Goal: Information Seeking & Learning: Understand process/instructions

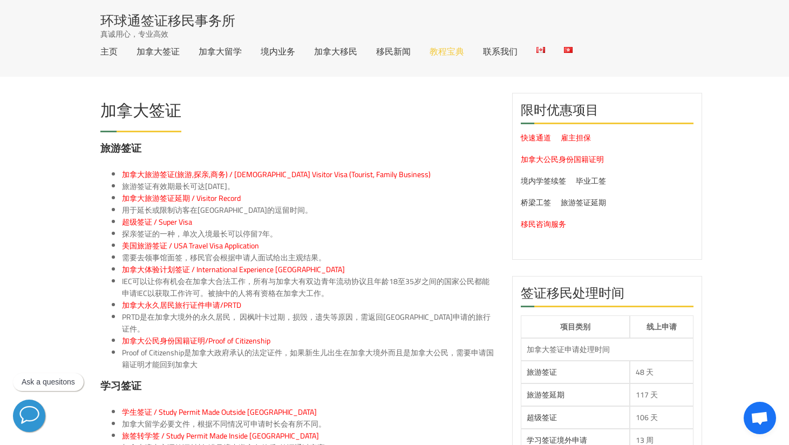
click at [450, 48] on link "教程宝典" at bounding box center [447, 51] width 35 height 9
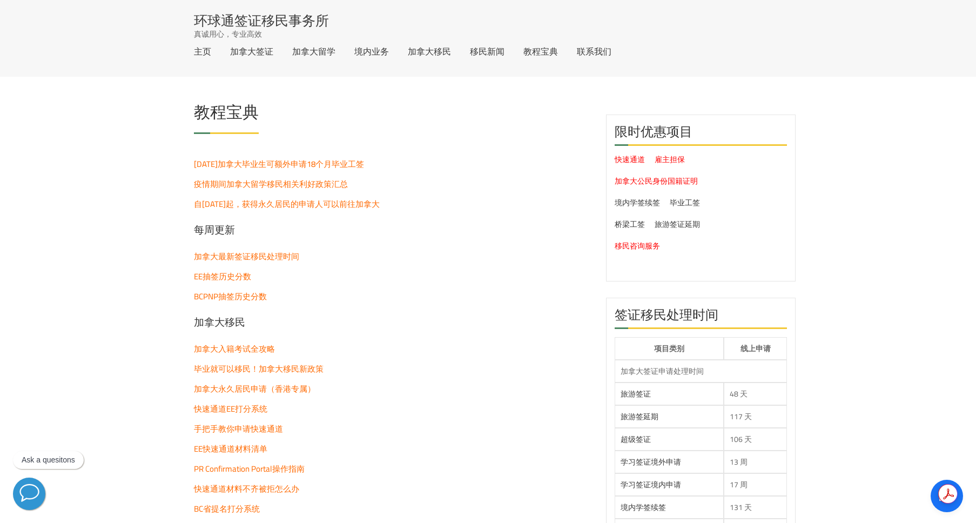
click at [498, 354] on p "加拿大入籍考试全攻略" at bounding box center [392, 349] width 396 height 12
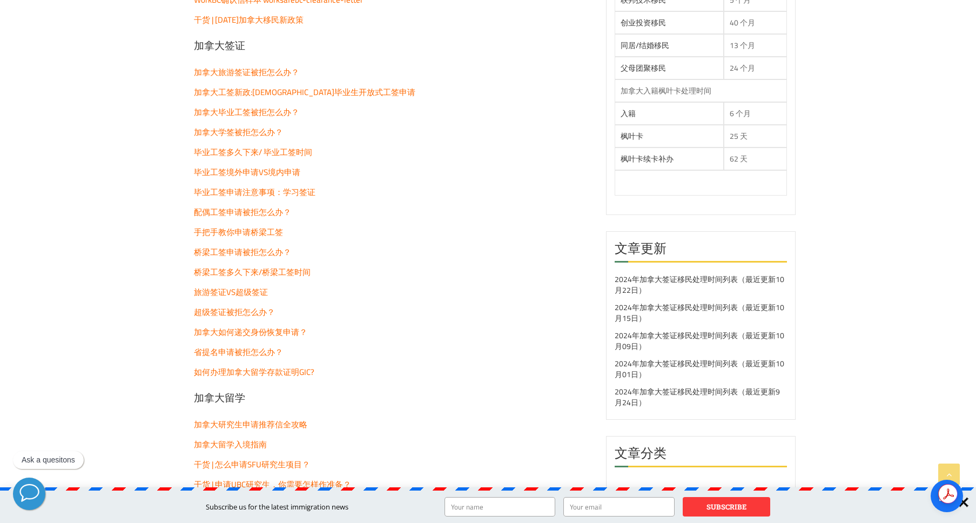
scroll to position [1024, 0]
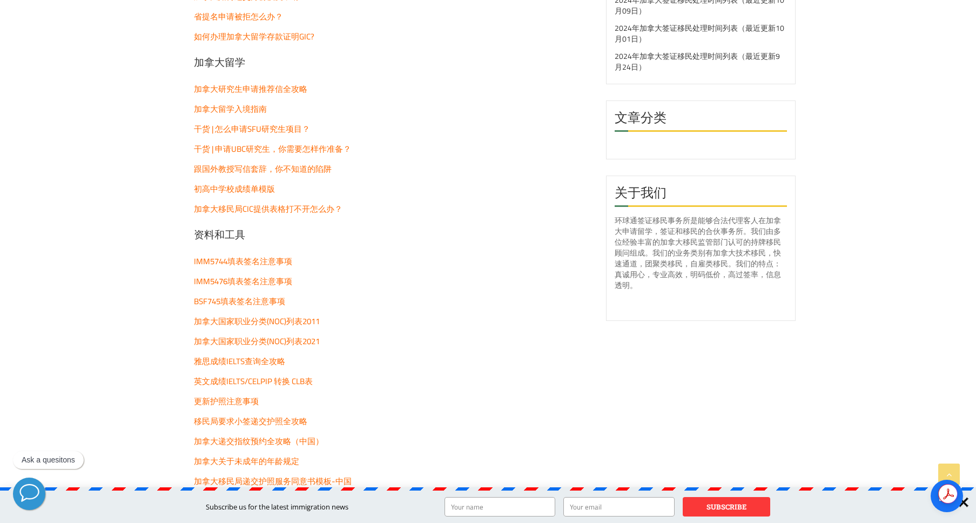
click at [247, 258] on span "IMM5744填表签名注意事项" at bounding box center [243, 261] width 98 height 16
click at [267, 299] on span "BSF745填表签名注意事项" at bounding box center [239, 301] width 91 height 16
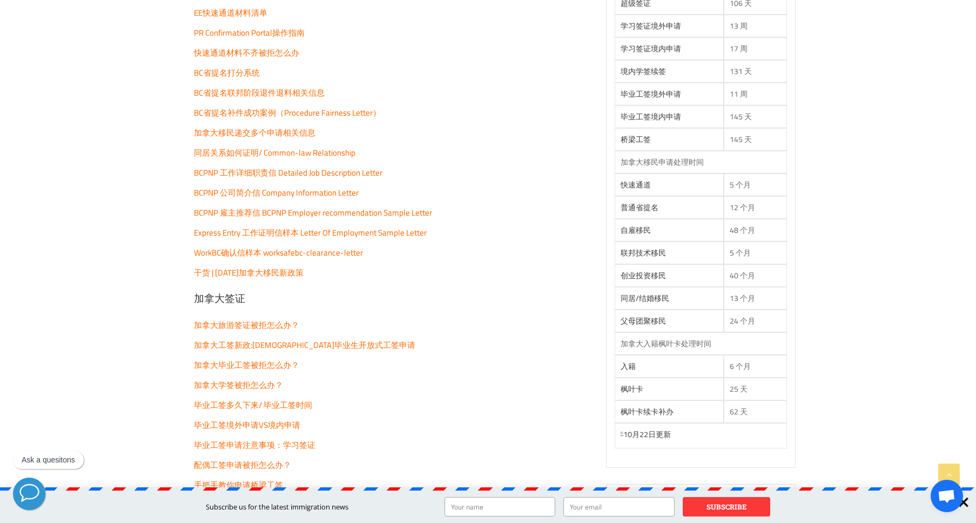
scroll to position [433, 0]
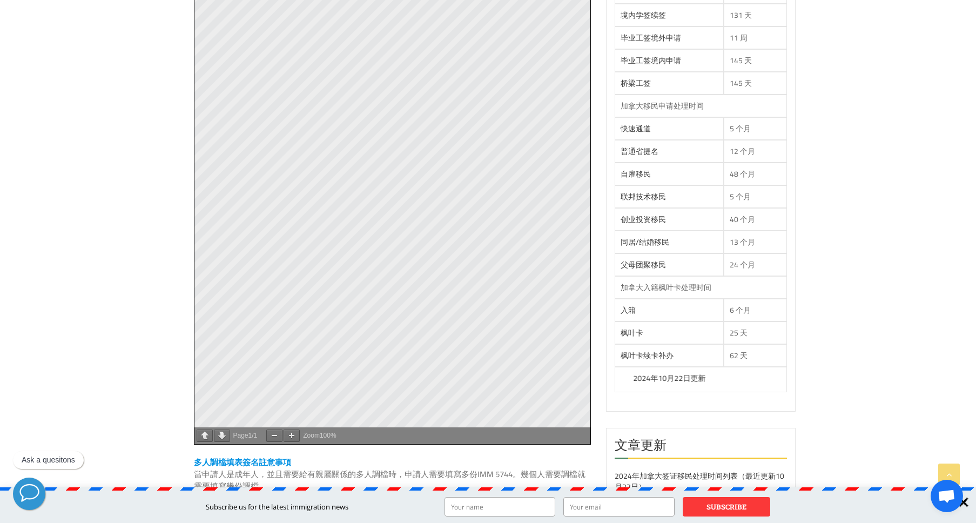
scroll to position [501, 0]
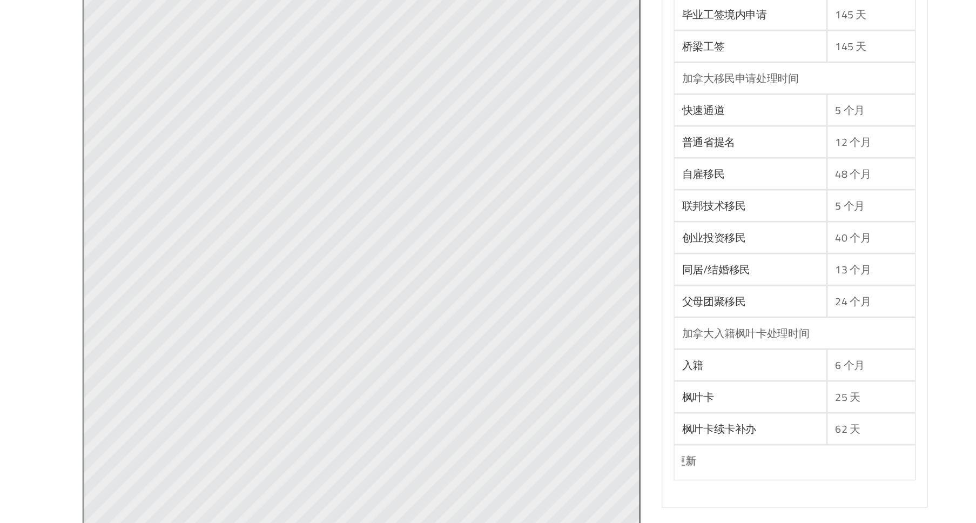
click at [604, 181] on div "限时优惠项目 快速通道 雇主担保 加拿大公民身份国籍证明 境内学签续签 毕业工签 桥梁工签 旅游签证延期 移民咨询服务 签证移民处理时间 项目类别 线上申请 …" at bounding box center [701, 223] width 206 height 1262
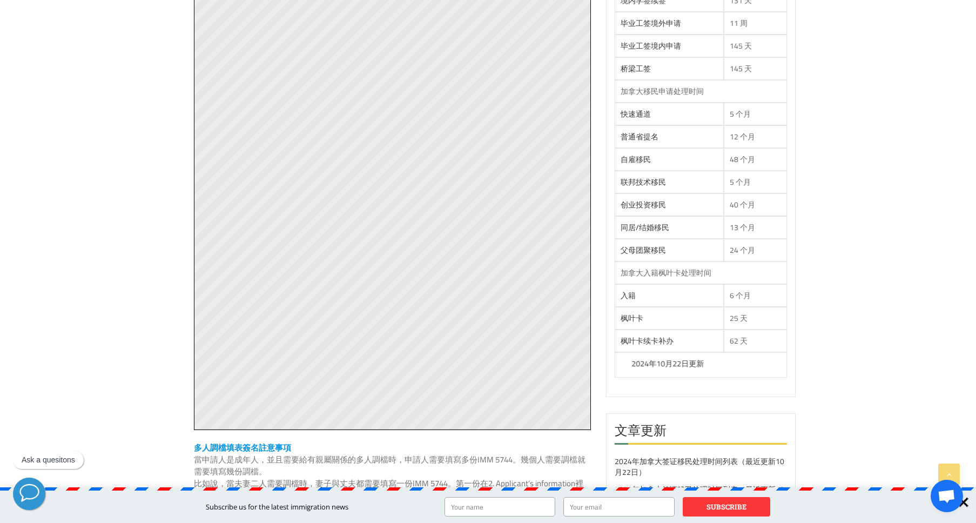
click at [599, 206] on div "限时优惠项目 快速通道 雇主担保 加拿大公民身份国籍证明 境内学签续签 毕业工签 桥梁工签 旅游签证延期 移民咨询服务 签证移民处理时间 项目类别 线上申请 …" at bounding box center [701, 223] width 206 height 1262
click at [600, 198] on div "限时优惠项目 快速通道 雇主担保 加拿大公民身份国籍证明 境内学签续签 毕业工签 桥梁工签 旅游签证延期 移民咨询服务 签证移民处理时间 项目类别 线上申请 …" at bounding box center [701, 223] width 206 height 1262
click at [599, 292] on div "限时优惠项目 快速通道 雇主担保 加拿大公民身份国籍证明 境内学签续签 毕业工签 桥梁工签 旅游签证延期 移民咨询服务 签证移民处理时间 项目类别 线上申请 …" at bounding box center [701, 223] width 206 height 1262
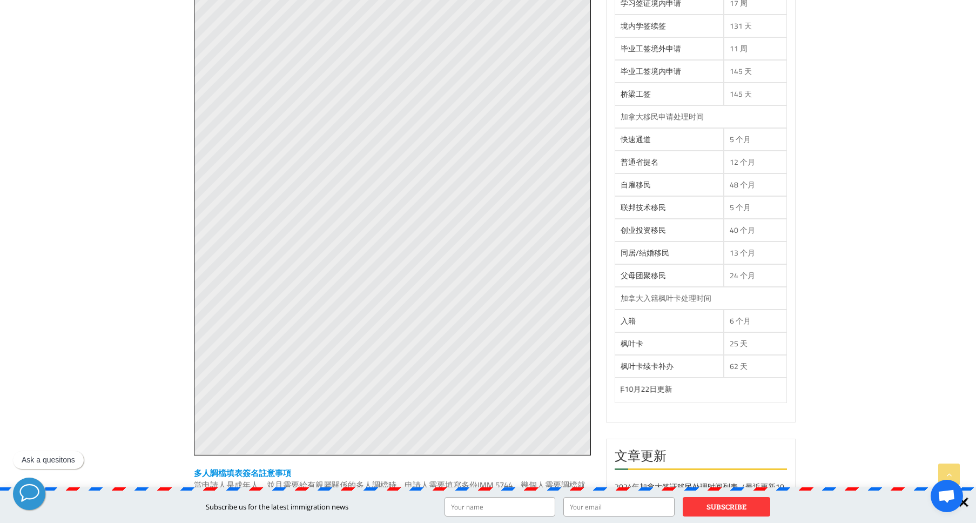
scroll to position [476, 0]
click at [599, 250] on div "限时优惠项目 快速通道 雇主担保 加拿大公民身份国籍证明 境内学签续签 毕业工签 桥梁工签 旅游签证延期 移民咨询服务 签证移民处理时间 项目类别 线上申请 …" at bounding box center [701, 248] width 206 height 1262
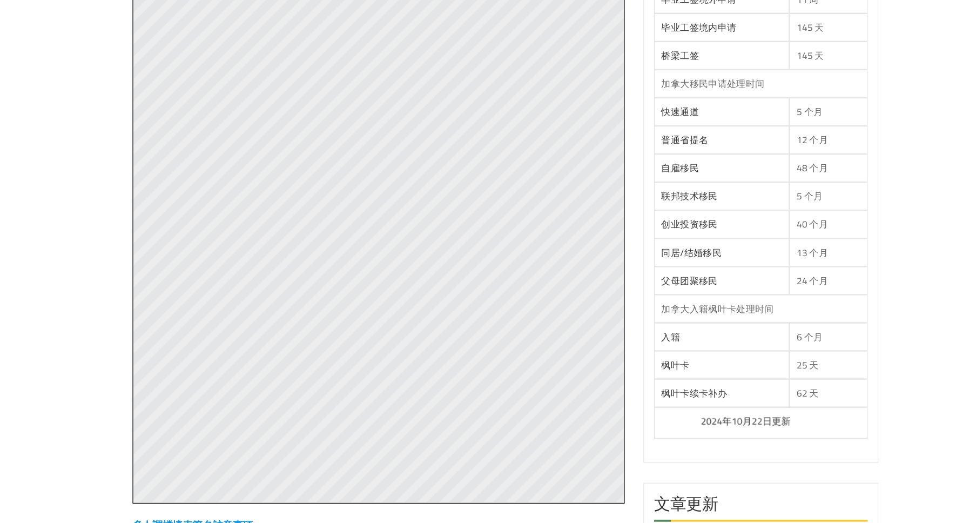
click at [598, 248] on div "限时优惠项目 快速通道 雇主担保 加拿大公民身份国籍证明 境内学签续签 毕业工签 桥梁工签 旅游签证延期 移民咨询服务 签证移民处理时间 项目类别 线上申请 …" at bounding box center [701, 248] width 206 height 1262
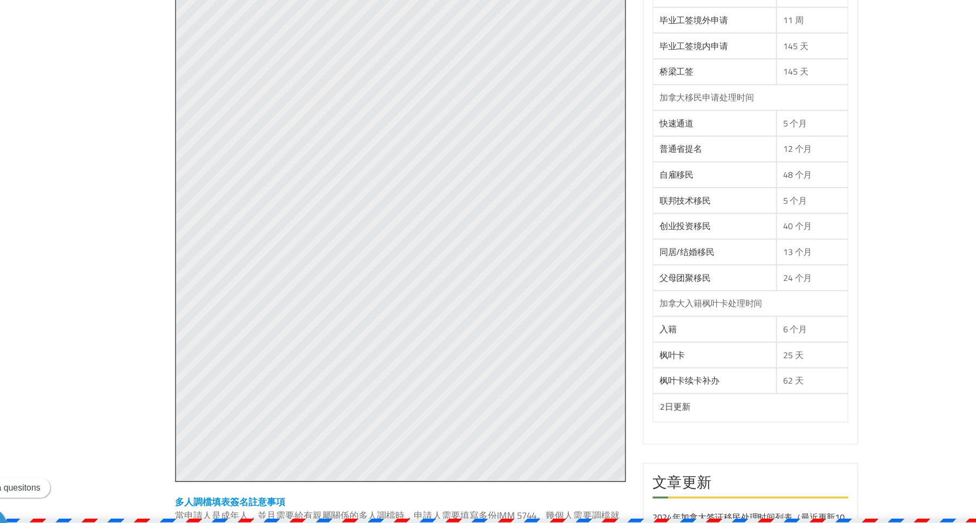
click at [599, 245] on div "限时优惠项目 快速通道 雇主担保 加拿大公民身份国籍证明 境内学签续签 毕业工签 桥梁工签 旅游签证延期 移民咨询服务 签证移民处理时间 项目类别 线上申请 …" at bounding box center [701, 248] width 206 height 1262
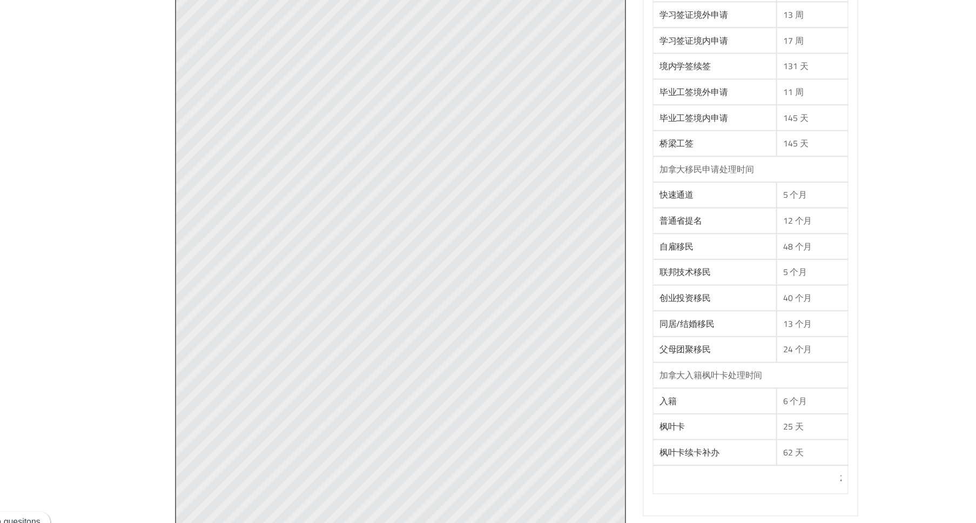
scroll to position [404, 0]
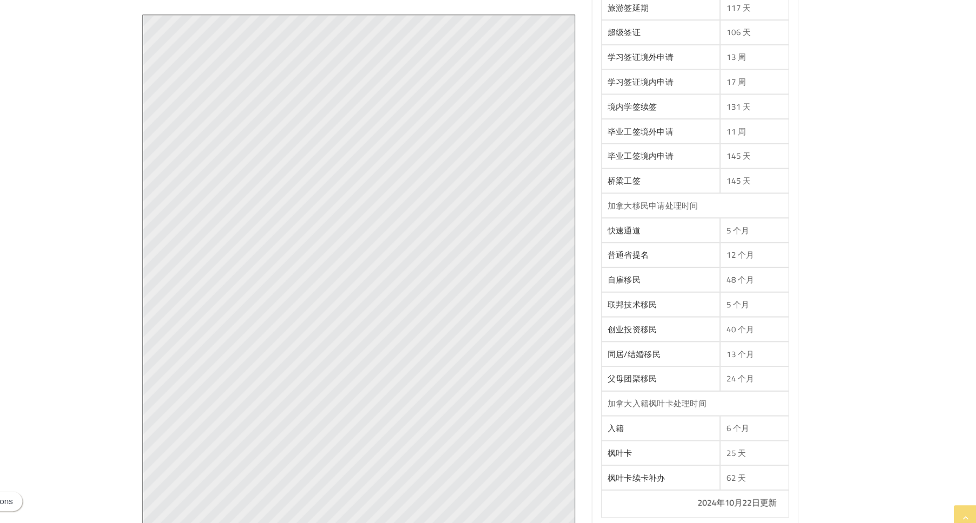
click at [599, 209] on div "限时优惠项目 快速通道 雇主担保 加拿大公民身份国籍证明 境内学签续签 毕业工签 桥梁工签 旅游签证延期 移民咨询服务 签证移民处理时间 项目类别 线上申请 …" at bounding box center [701, 320] width 206 height 1262
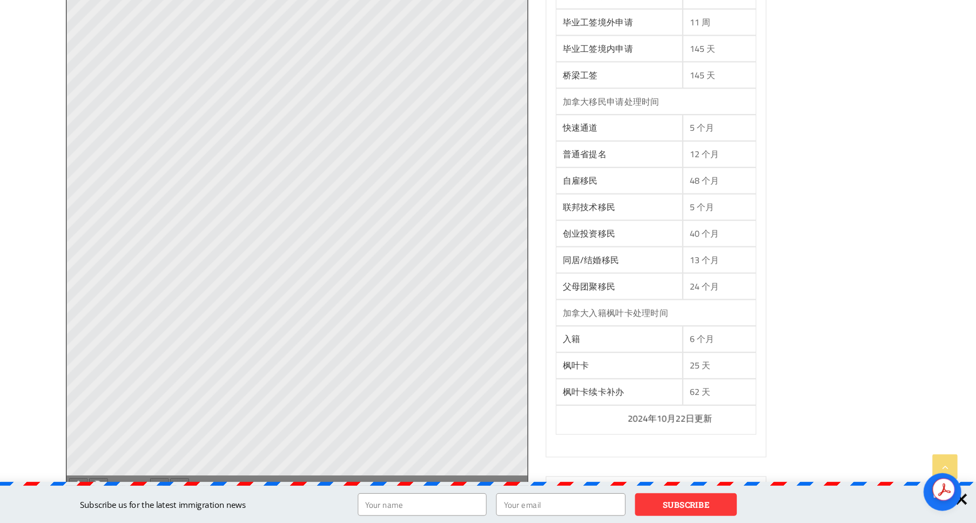
scroll to position [431, 0]
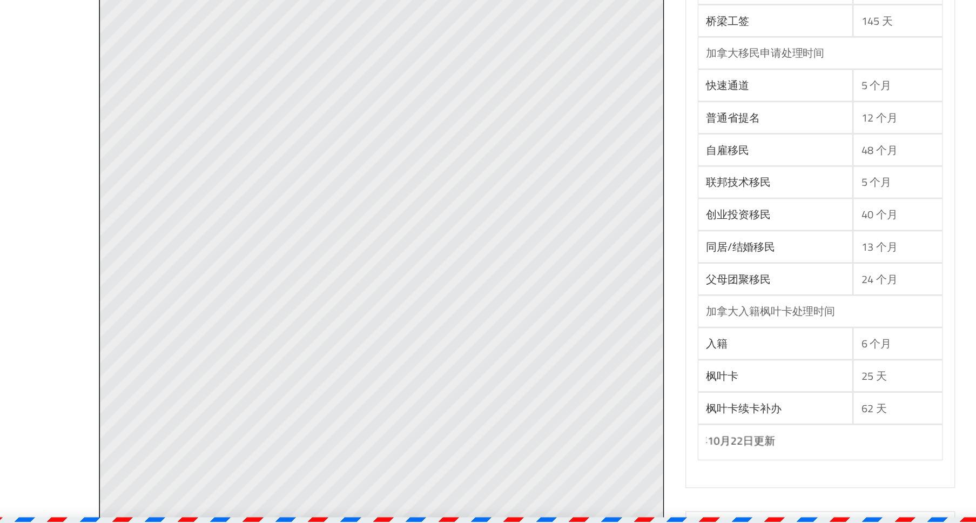
click at [598, 300] on div "限时优惠项目 快速通道 雇主担保 加拿大公民身份国籍证明 境内学签续签 毕业工签 桥梁工签 旅游签证延期 移民咨询服务 签证移民处理时间 项目类别 线上申请 …" at bounding box center [701, 293] width 206 height 1262
click at [606, 274] on section "签证移民处理时间 项目类别 线上申请 加拿大签证申请处理时间 旅游签证 48 天 旅游签延期 117 天 超级签证 106 天 学习签证境外申请 13 周 学…" at bounding box center [701, 164] width 190 height 606
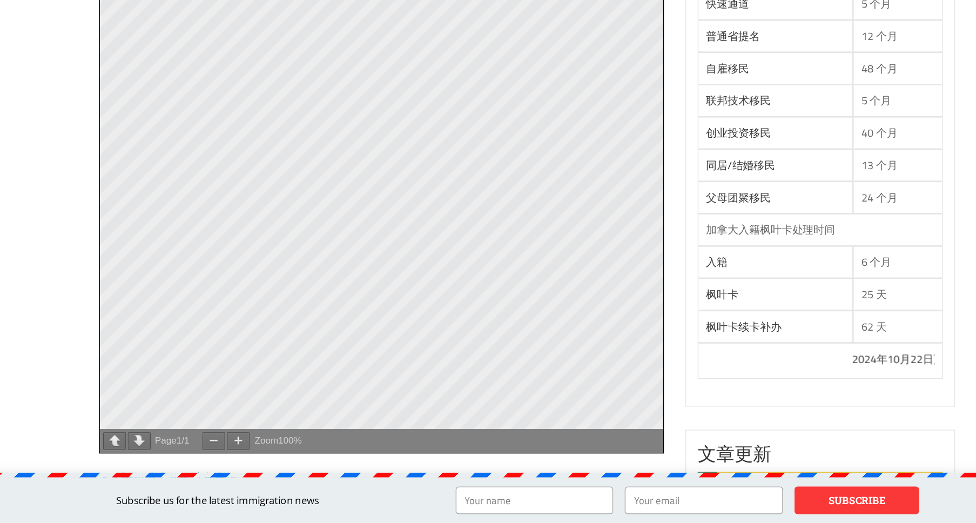
scroll to position [456, 0]
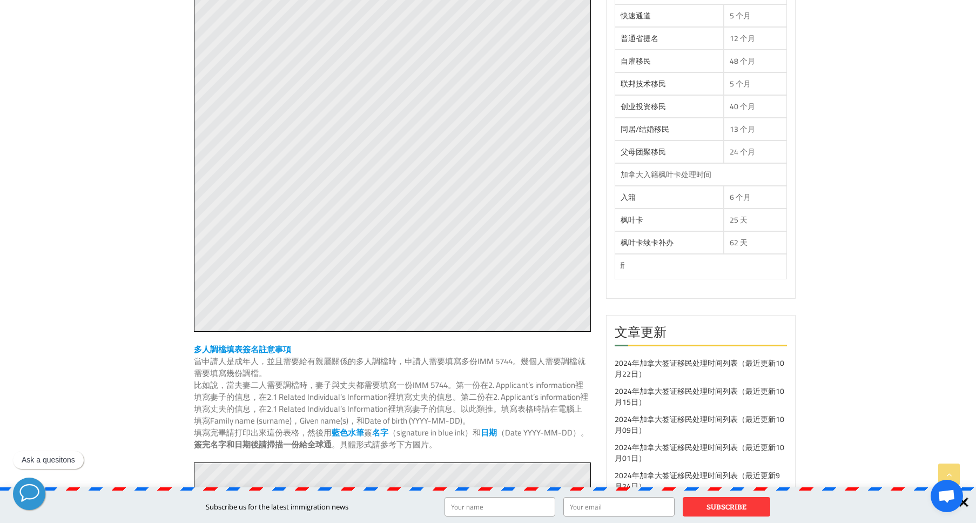
scroll to position [532, 0]
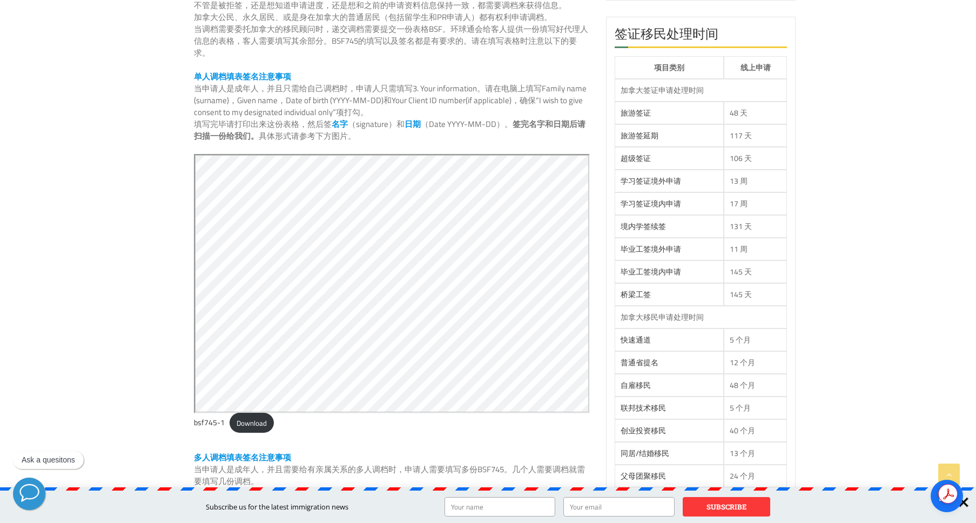
click at [604, 335] on div "限时优惠项目 快速通道 雇主担保 加拿大公民身份国籍证明 境内学签续签 毕业工签 桥梁工签 旅游签证延期 移民咨询服务 签证移民处理时间 项目类别 线上申请 …" at bounding box center [701, 449] width 206 height 1262
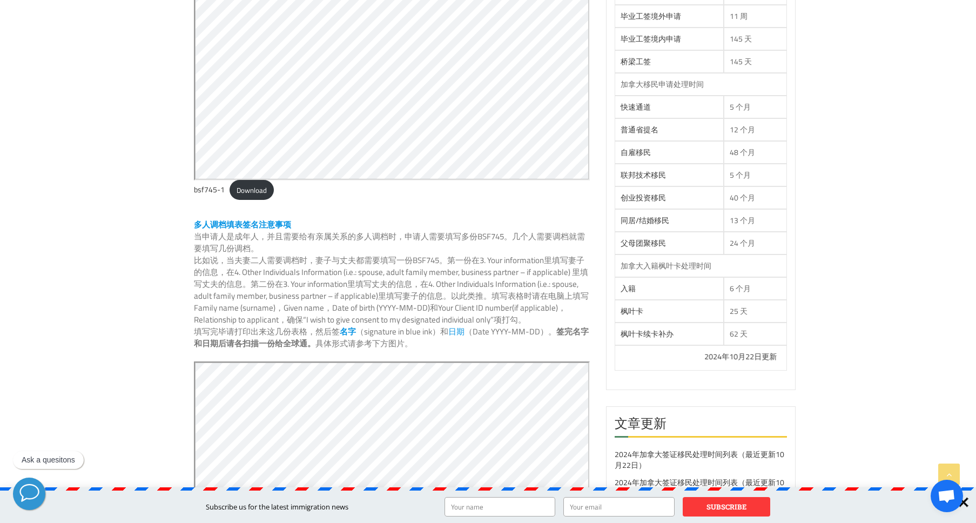
scroll to position [334, 0]
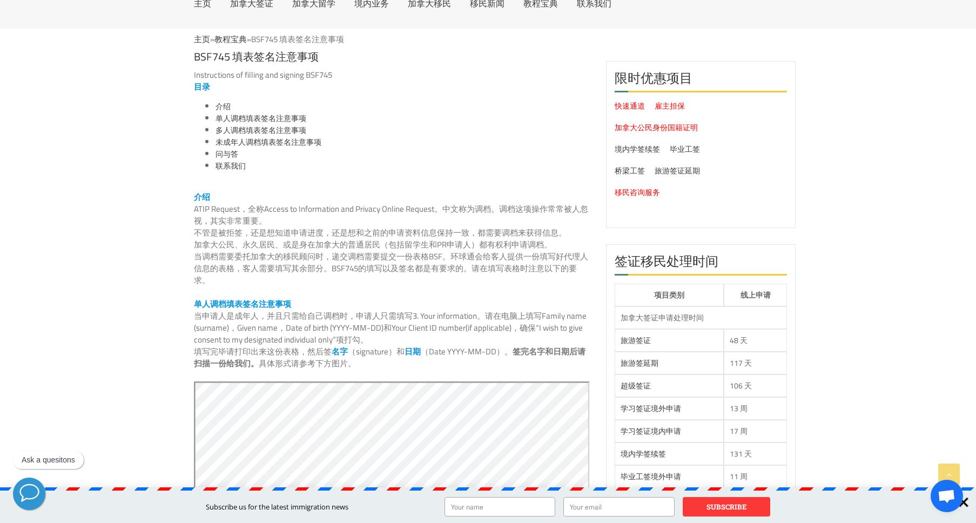
scroll to position [0, 0]
